Goal: Obtain resource: Download file/media

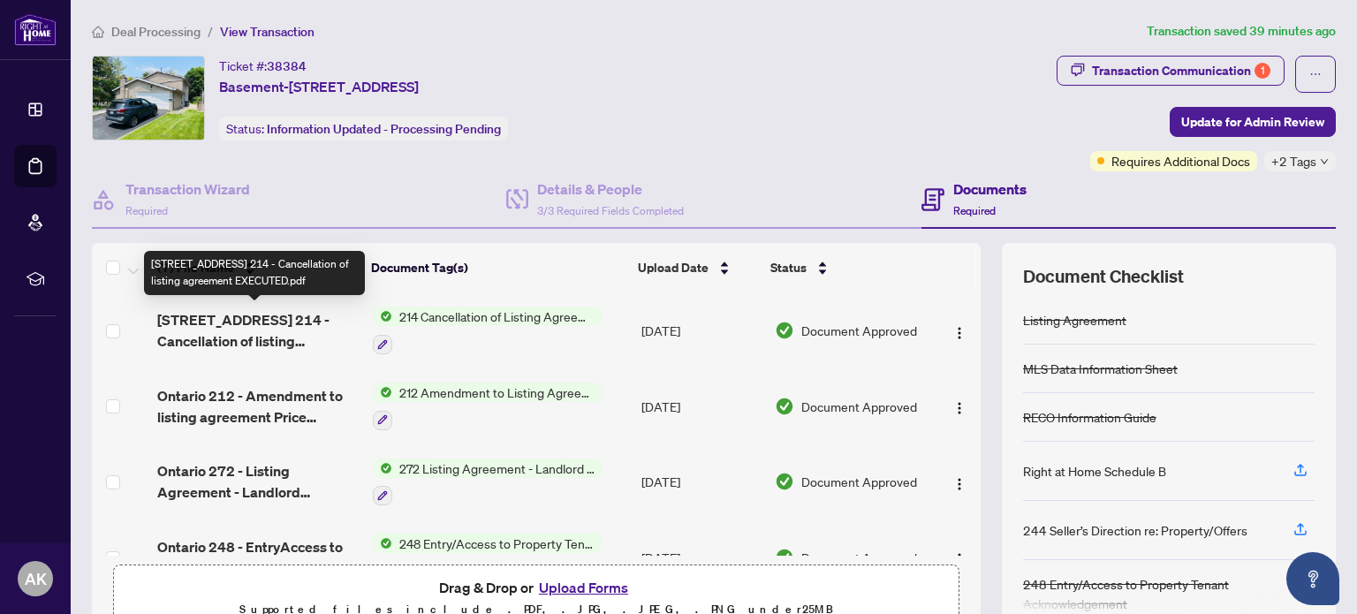
click at [234, 329] on span "[STREET_ADDRESS] 214 - Cancellation of listing agreement EXECUTED.pdf" at bounding box center [257, 330] width 201 height 42
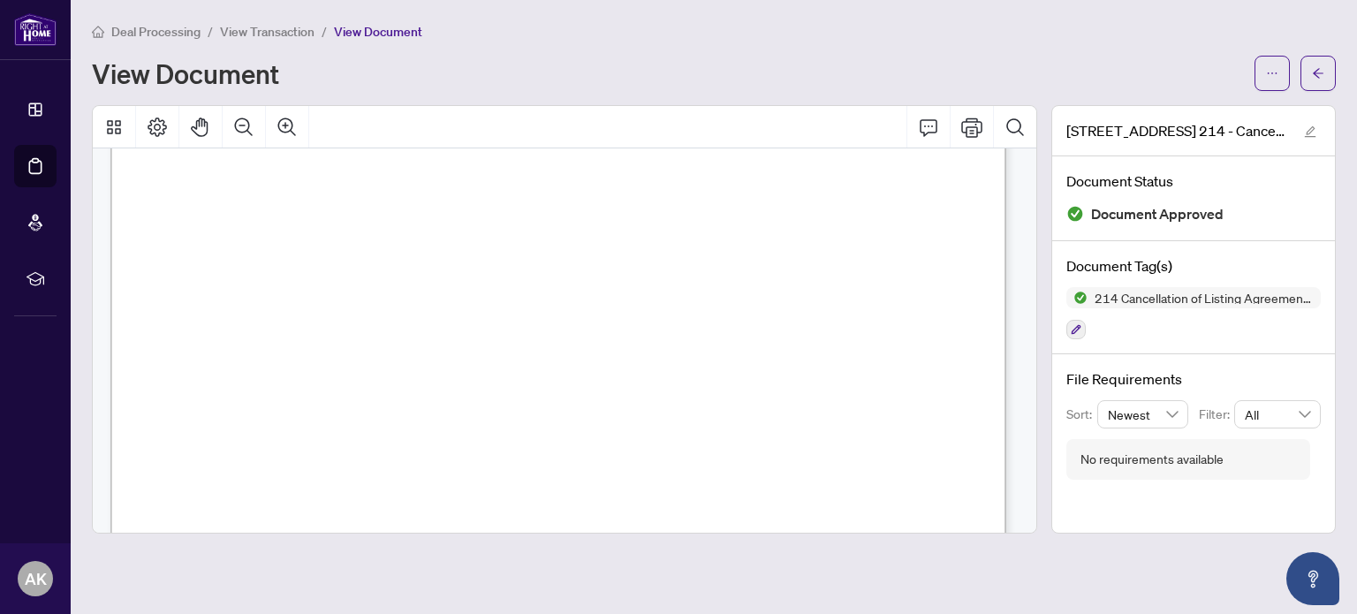
scroll to position [809, 0]
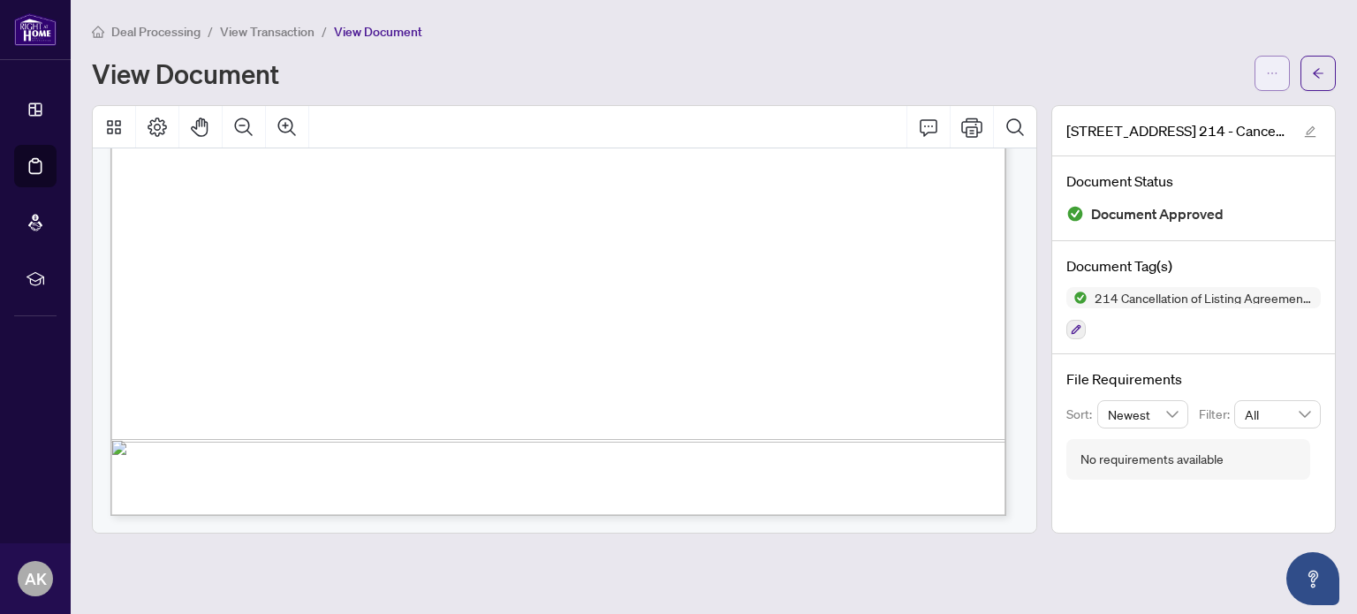
click at [1267, 77] on icon "ellipsis" at bounding box center [1272, 73] width 12 height 12
click at [1168, 103] on span "Download" at bounding box center [1208, 111] width 134 height 19
click at [180, 27] on span "Deal Processing" at bounding box center [155, 32] width 89 height 16
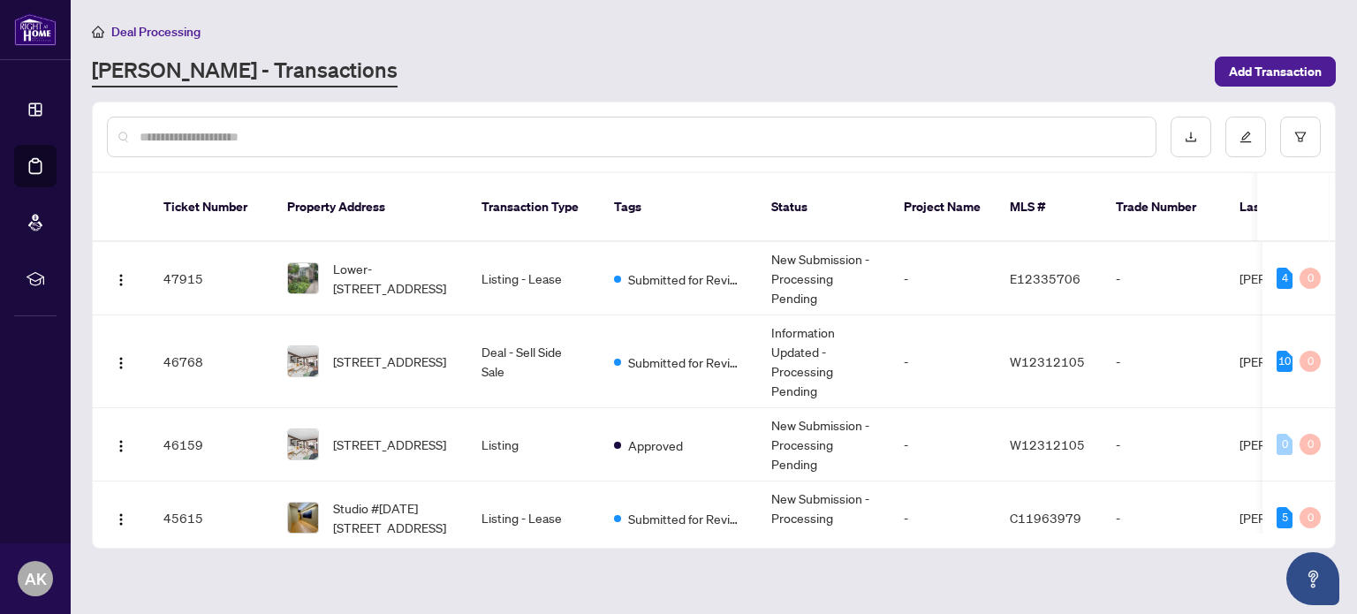
click at [383, 130] on input "text" at bounding box center [641, 136] width 1002 height 19
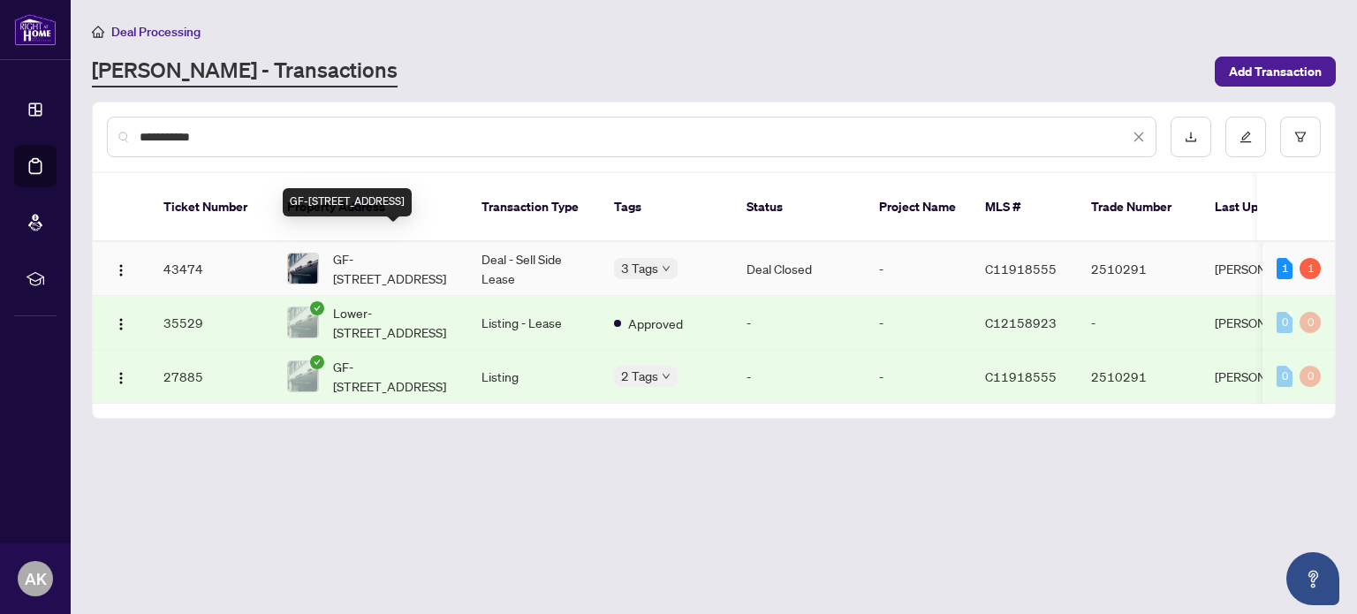
type input "**********"
click at [399, 250] on span "GF-[STREET_ADDRESS]" at bounding box center [393, 268] width 120 height 39
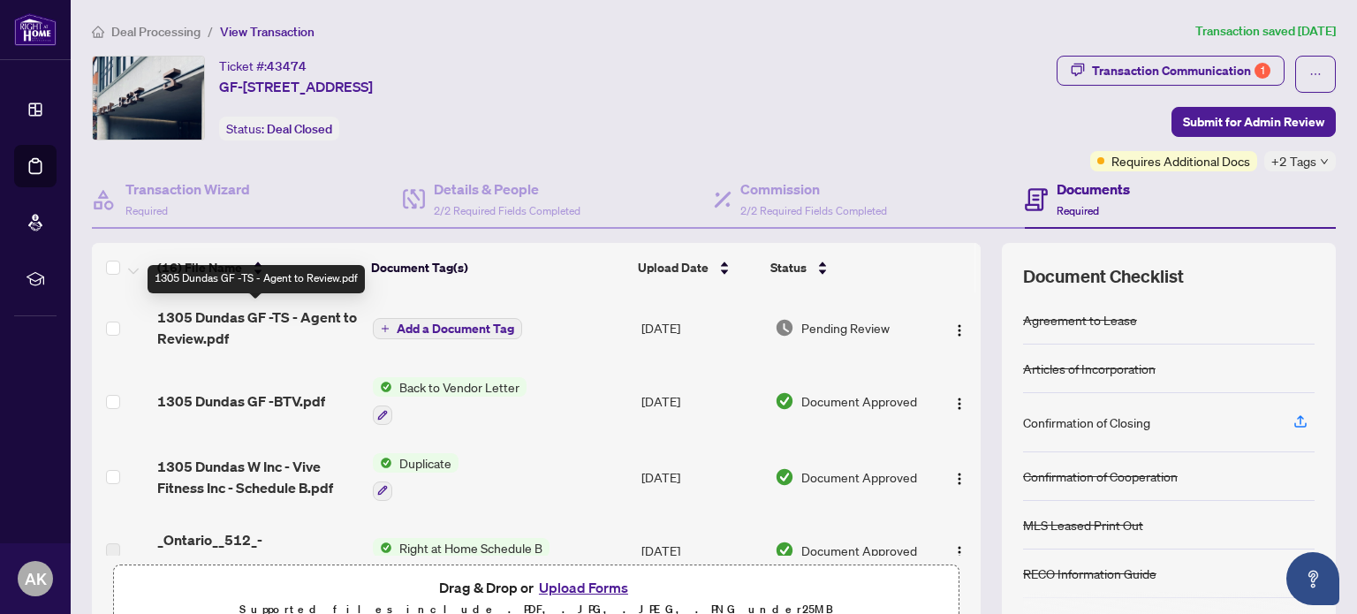
click at [219, 315] on span "1305 Dundas GF -TS - Agent to Review.pdf" at bounding box center [257, 328] width 201 height 42
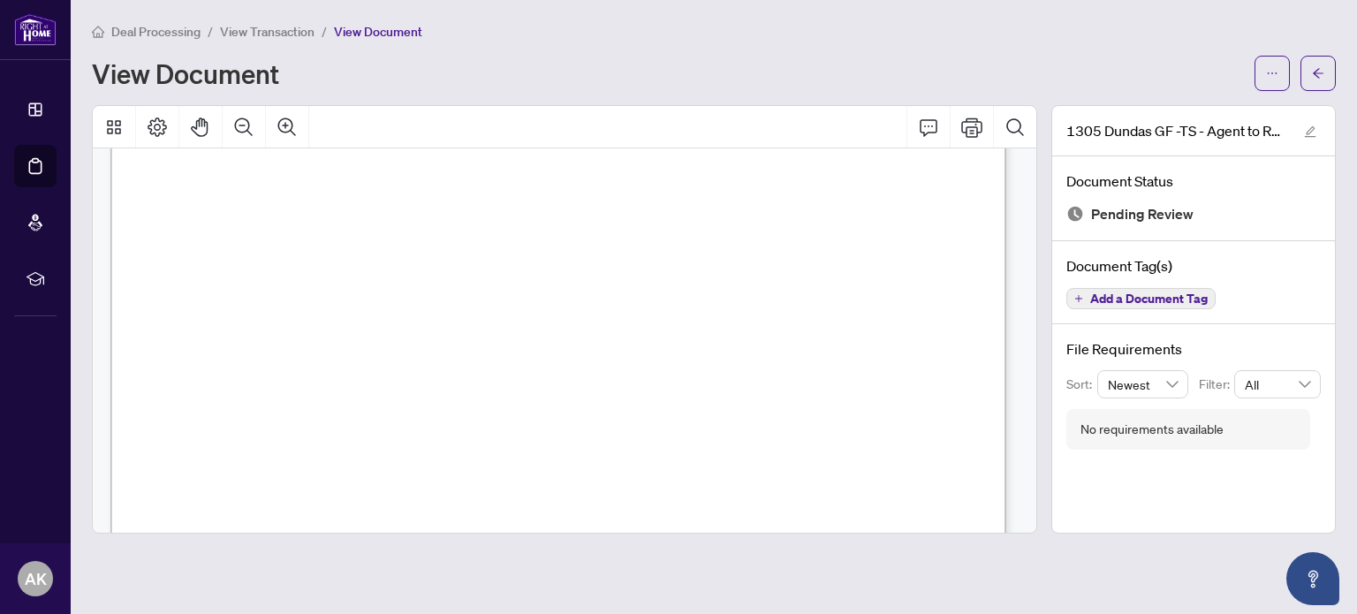
scroll to position [294, 0]
click at [1321, 78] on icon "arrow-left" at bounding box center [1318, 73] width 12 height 12
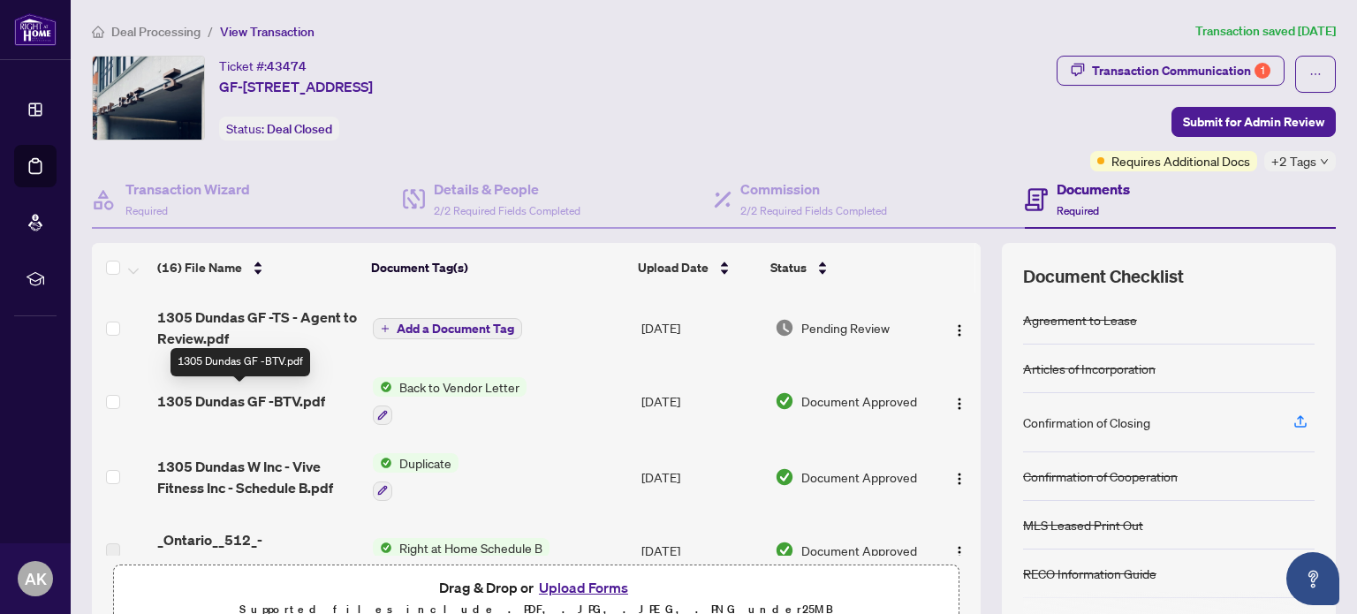
click at [264, 393] on span "1305 Dundas GF -BTV.pdf" at bounding box center [241, 400] width 168 height 21
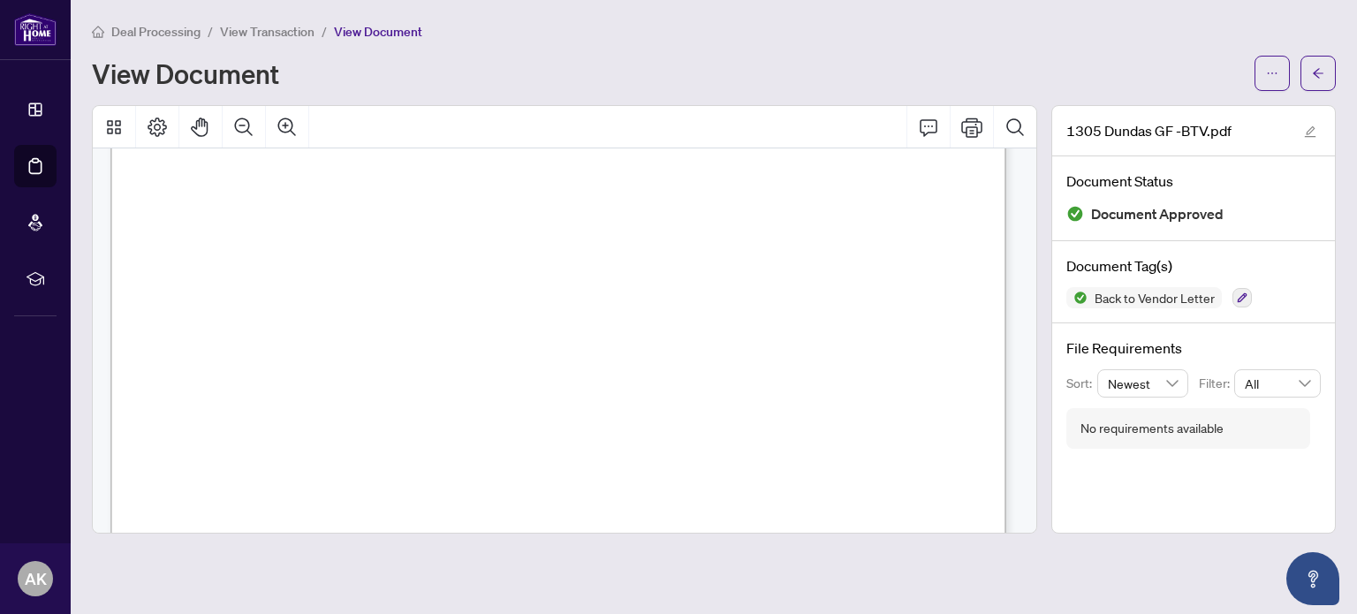
scroll to position [294, 0]
click at [1310, 67] on button "button" at bounding box center [1317, 73] width 35 height 35
